Goal: Information Seeking & Learning: Learn about a topic

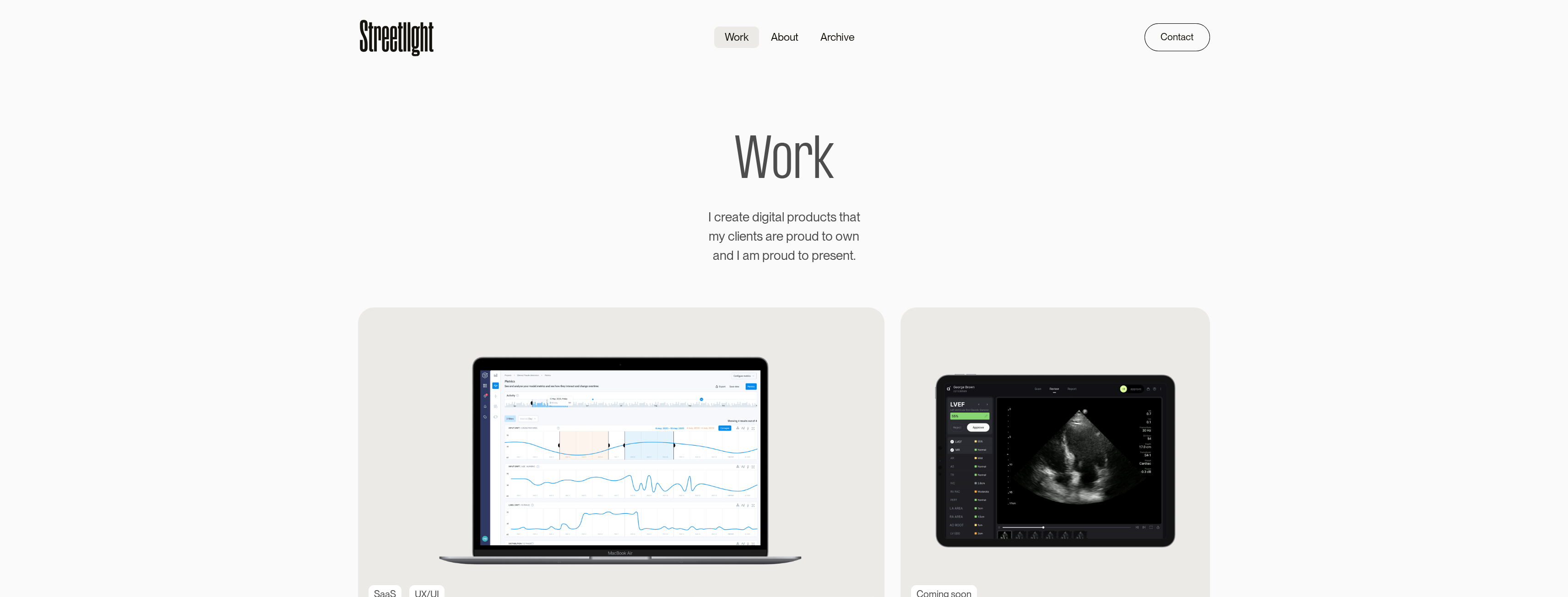
click at [414, 39] on icon at bounding box center [397, 37] width 78 height 42
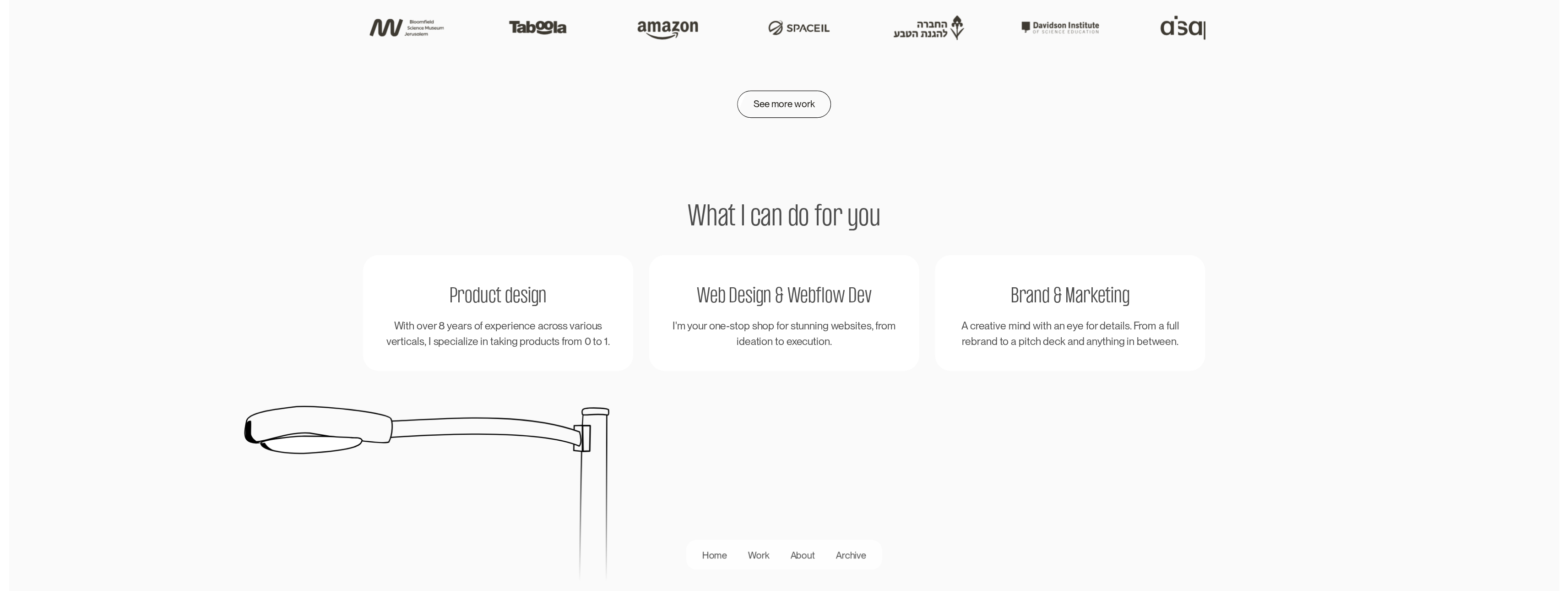
scroll to position [2106, 0]
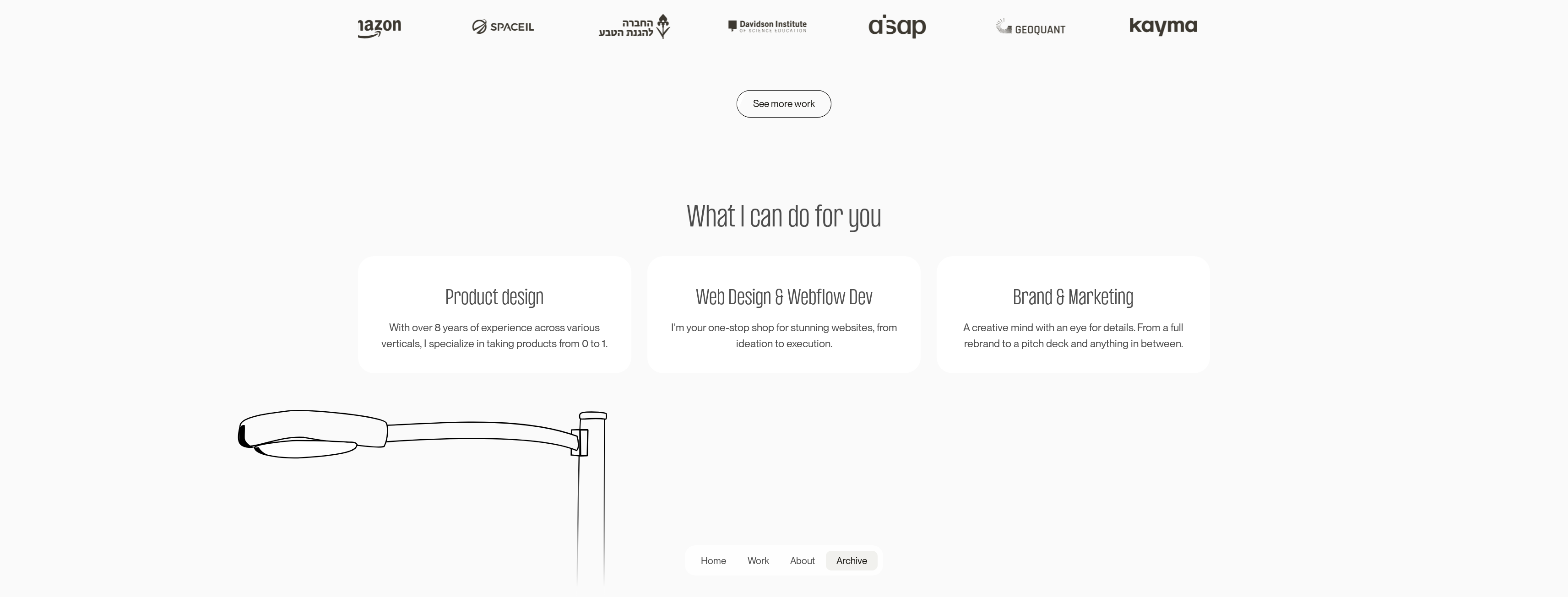
click at [843, 557] on div "Archive" at bounding box center [852, 561] width 31 height 14
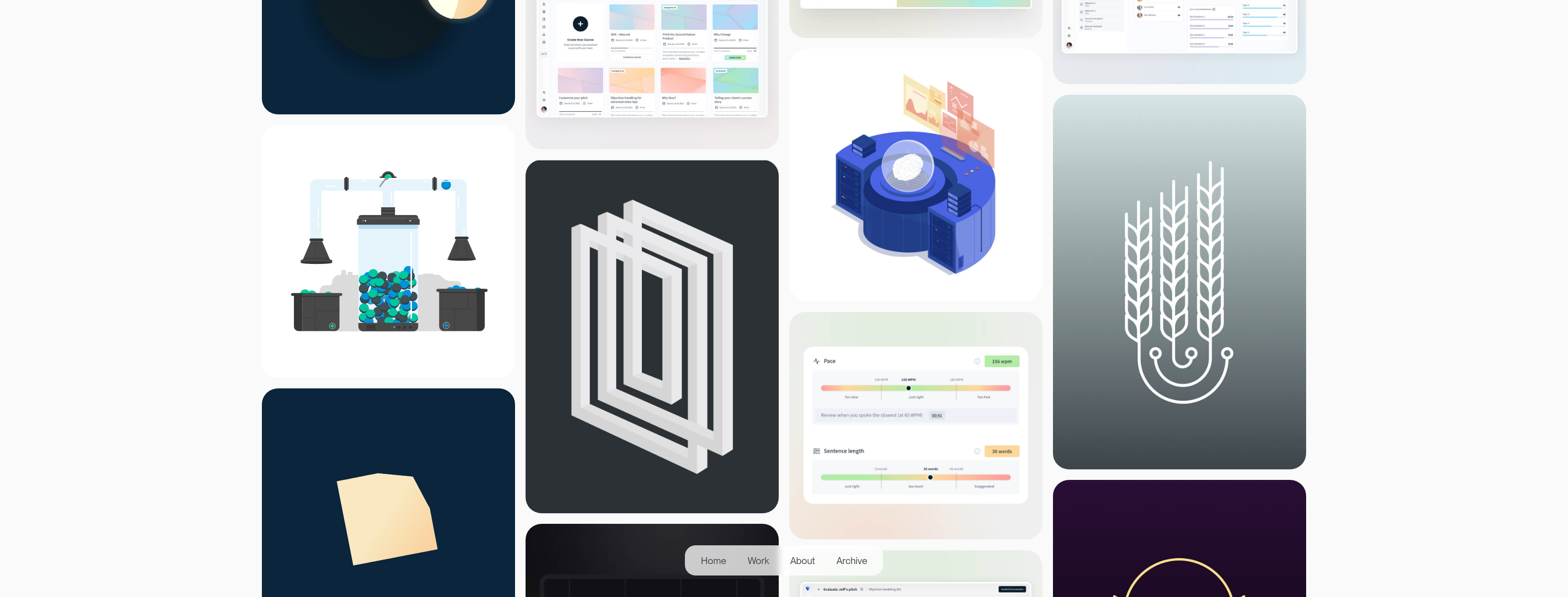
scroll to position [4212, 0]
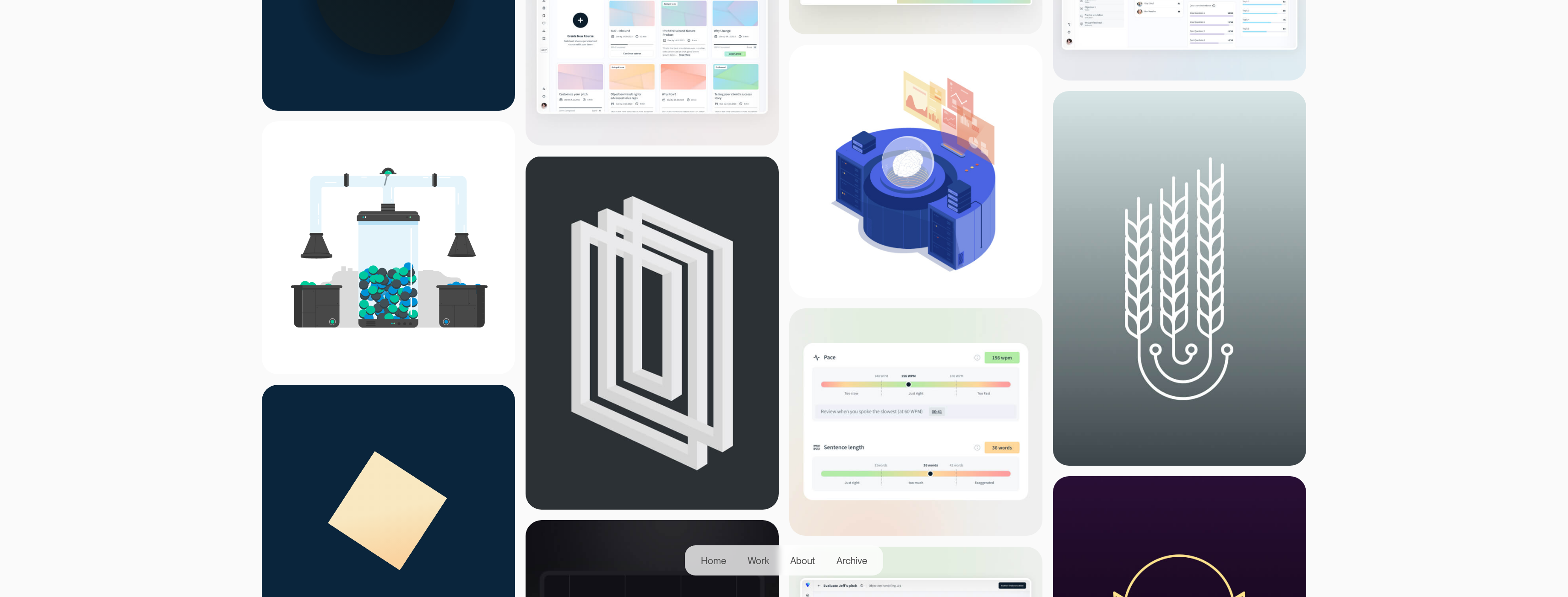
click at [909, 206] on img at bounding box center [916, 172] width 253 height 253
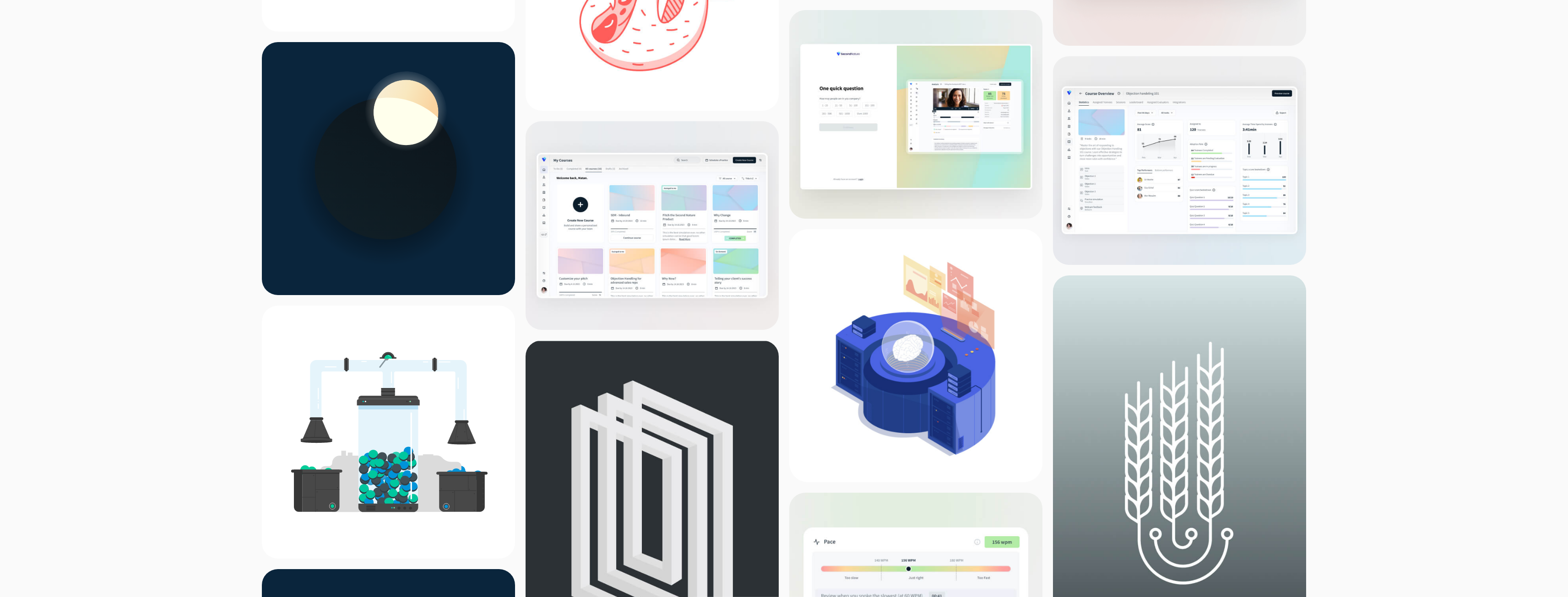
scroll to position [4026, 0]
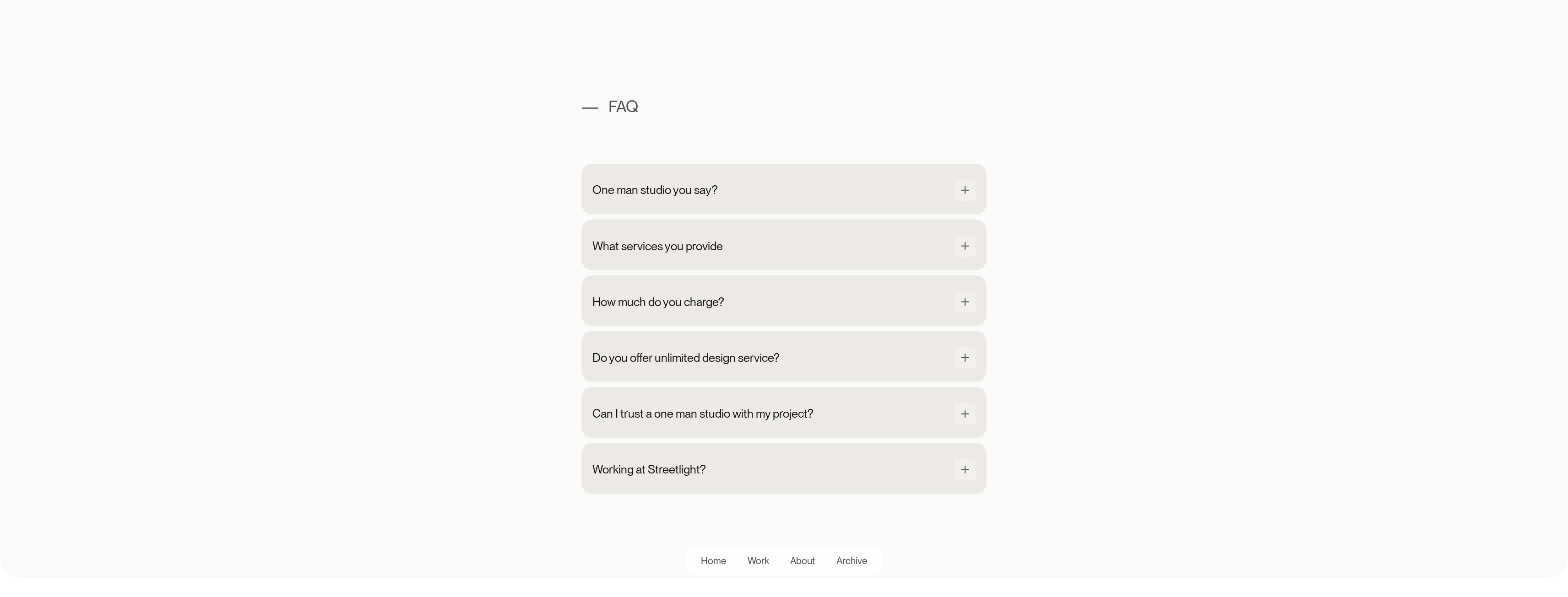
scroll to position [1419, 0]
click at [611, 311] on div "How much do you charge?" at bounding box center [668, 301] width 132 height 17
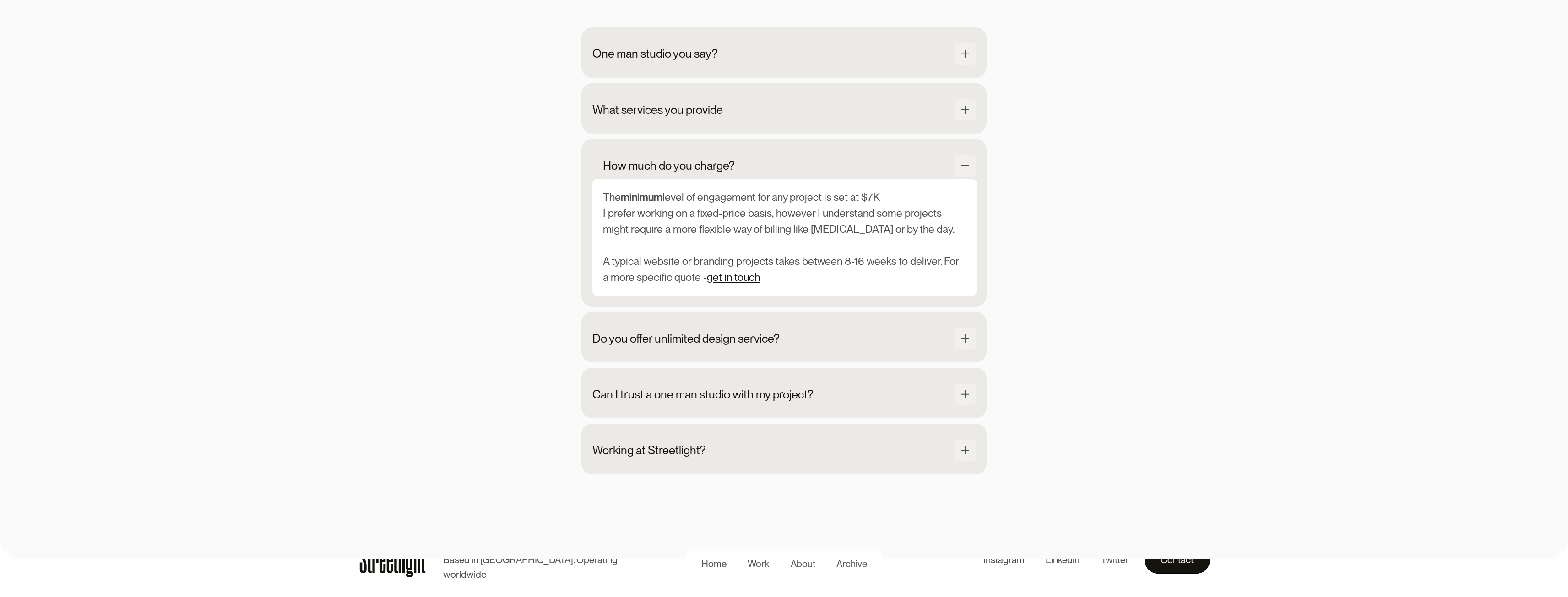
scroll to position [1556, 0]
click at [599, 350] on div "Do you offer unlimited design service?" at bounding box center [784, 339] width 384 height 23
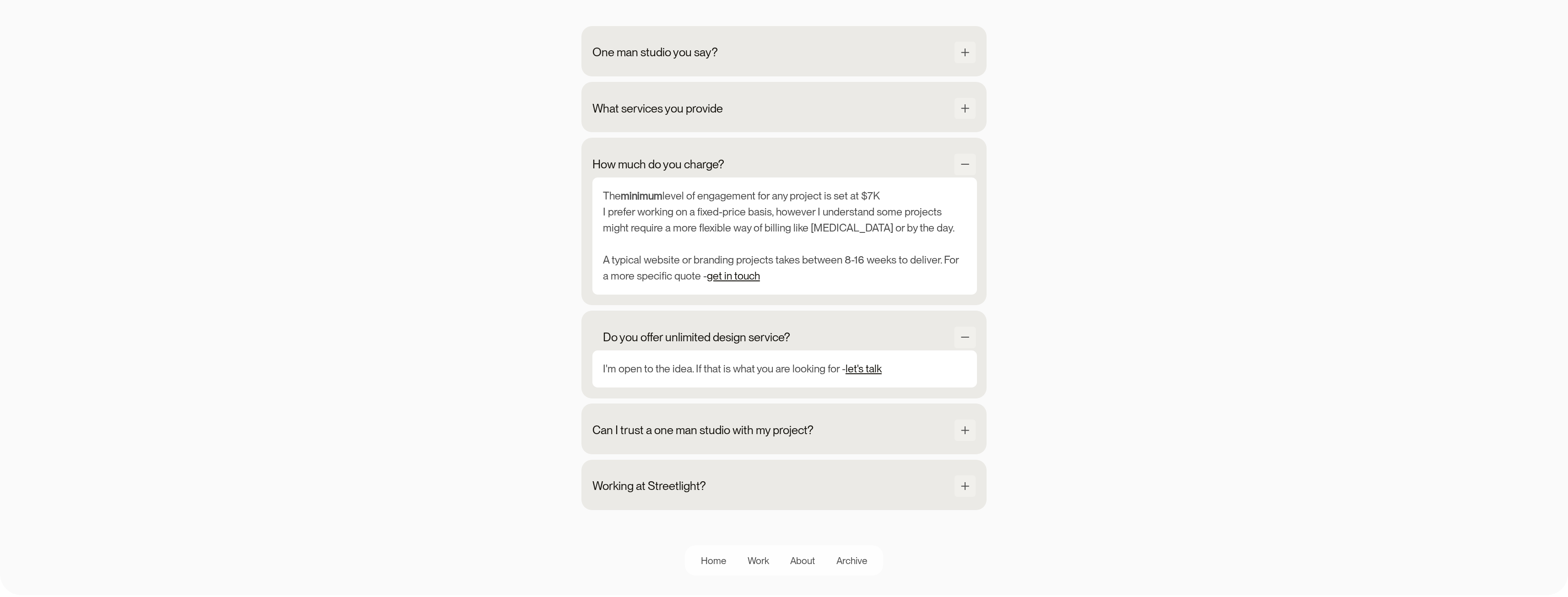
click at [599, 364] on div "Do you offer unlimited design service? I'm open to the idea. If that is what yo…" at bounding box center [784, 354] width 405 height 88
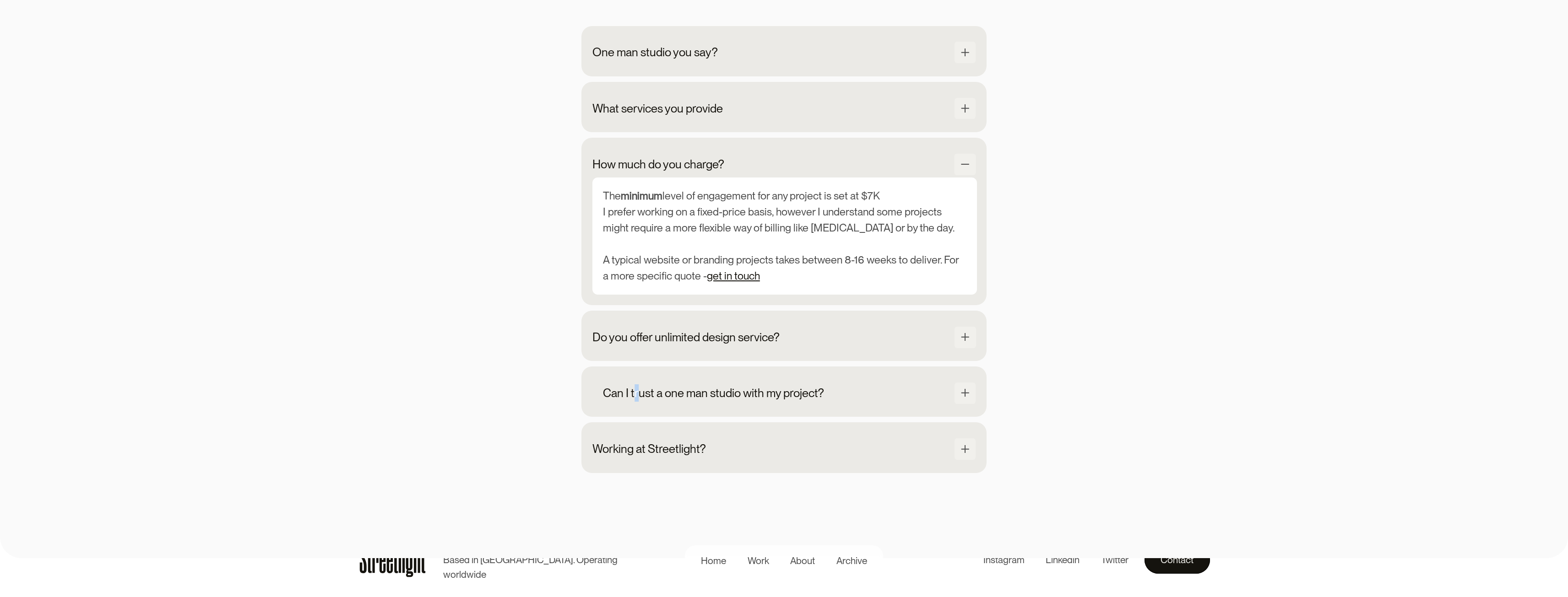
click at [627, 417] on div "Can I trust a one man studio with my project? Going with a one-man studio has m…" at bounding box center [784, 392] width 405 height 51
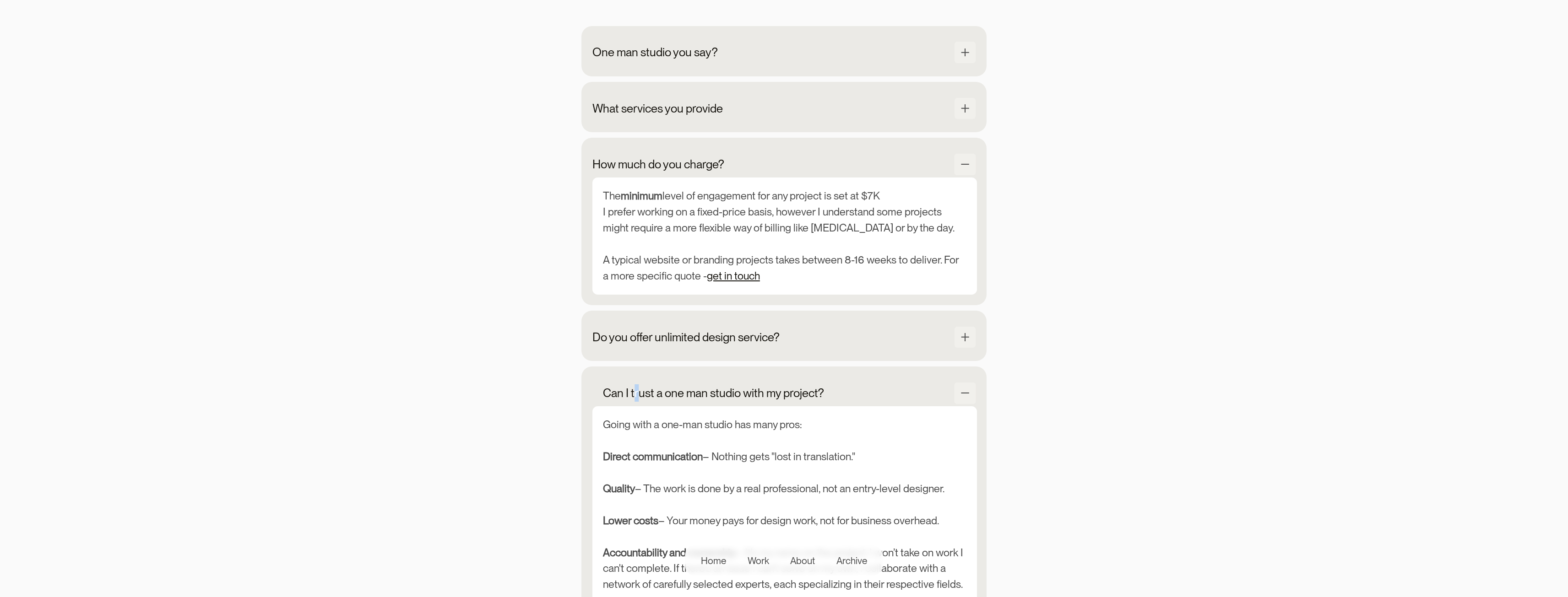
click at [627, 418] on div "Can I trust a one man studio with my project? Going with a one-man studio has m…" at bounding box center [784, 490] width 405 height 247
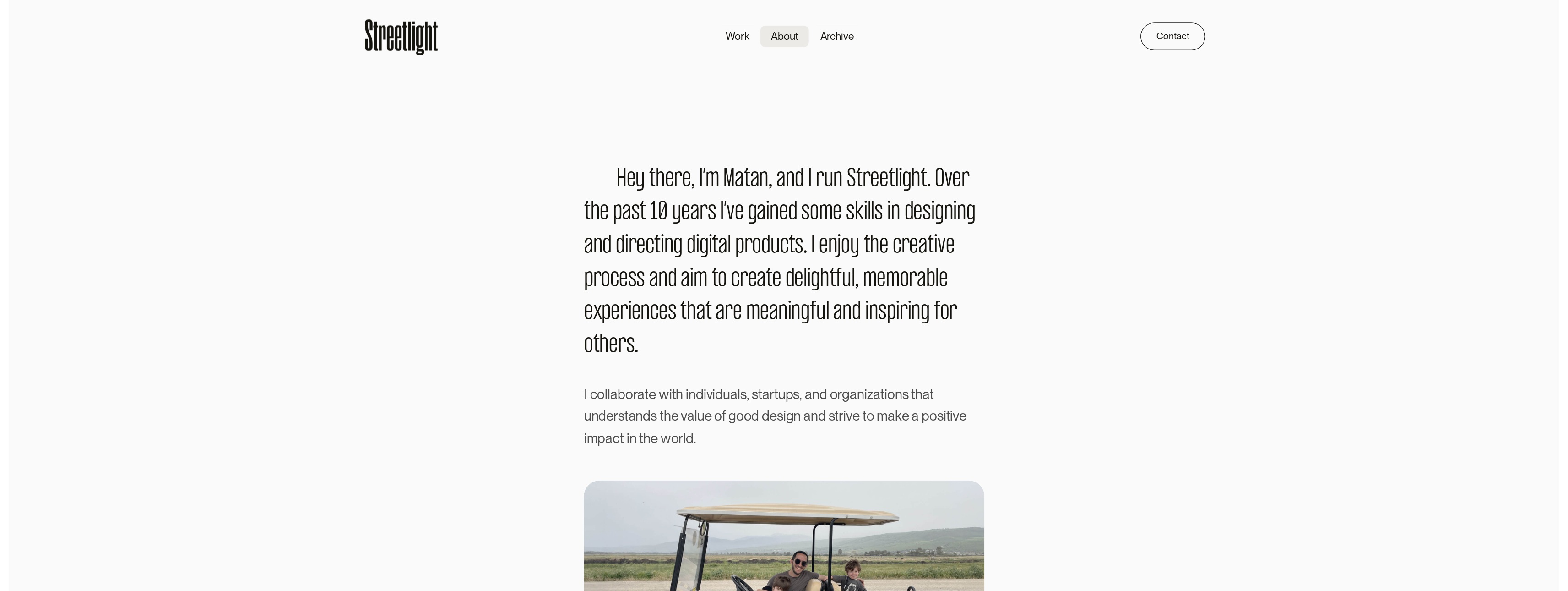
scroll to position [0, 0]
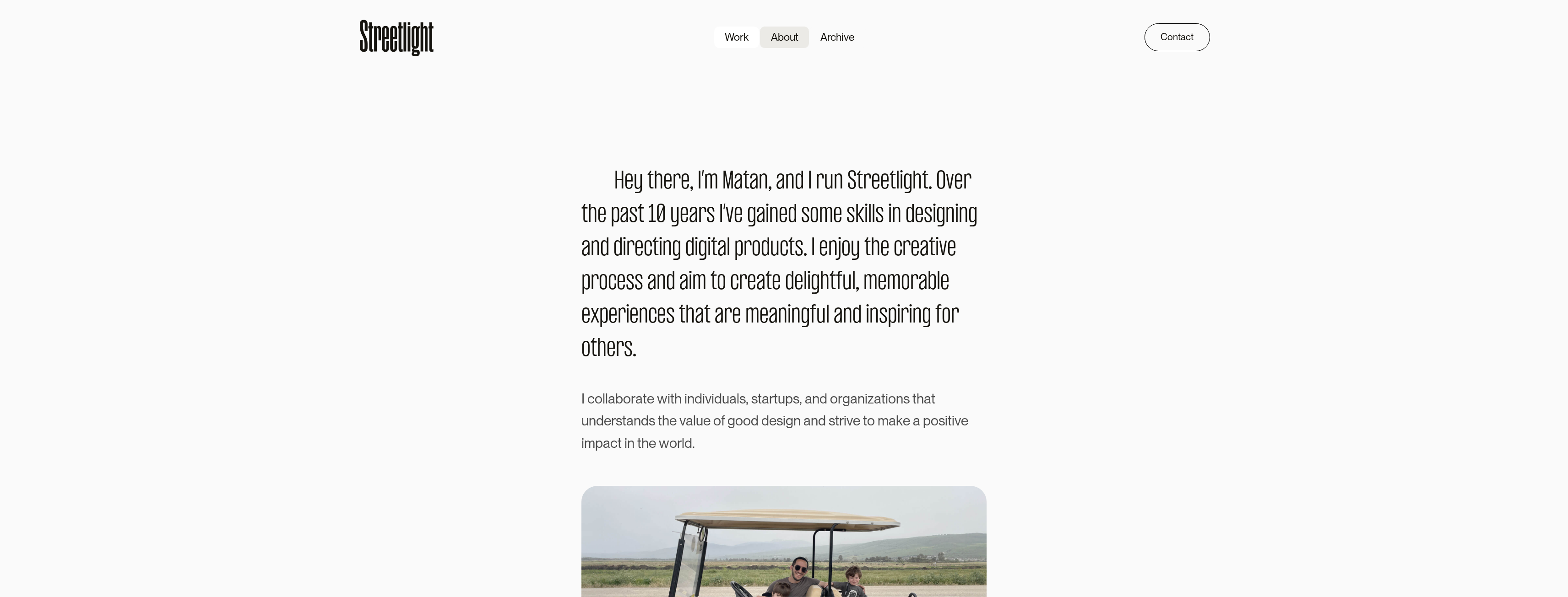
click at [741, 35] on div "Work" at bounding box center [736, 37] width 23 height 16
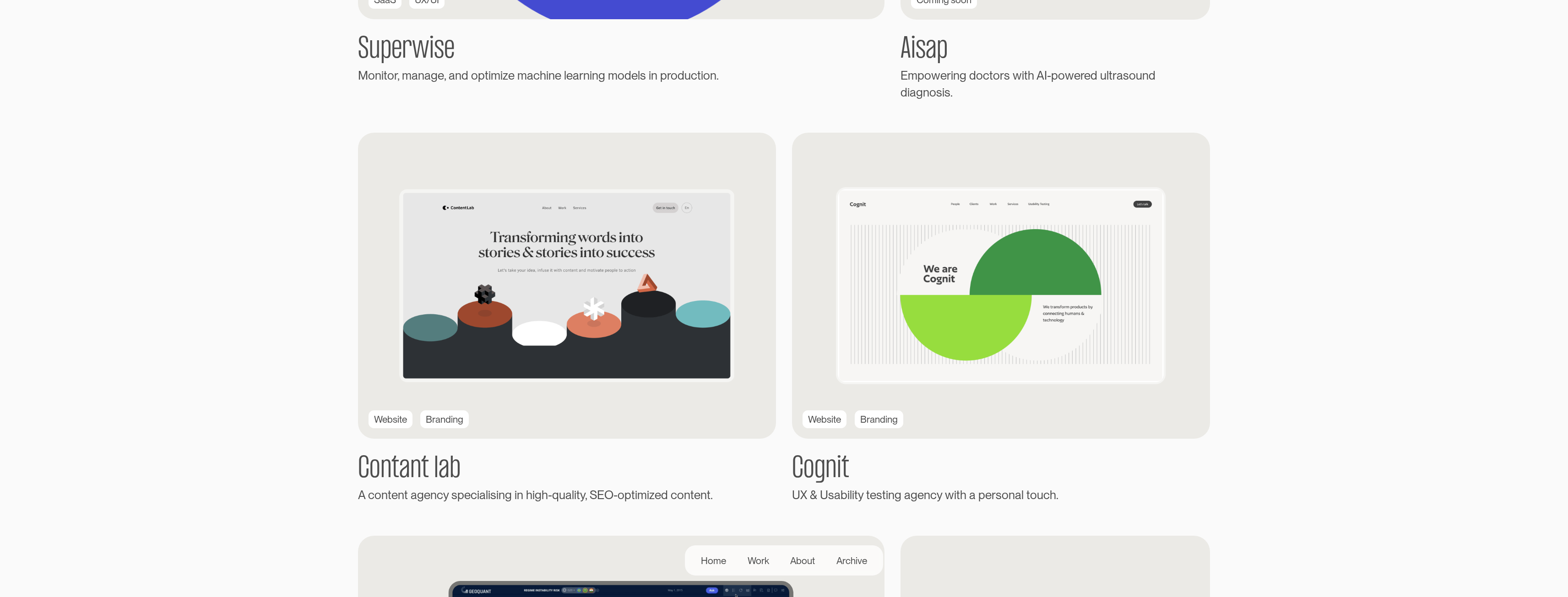
scroll to position [595, 0]
